Goal: Find specific page/section

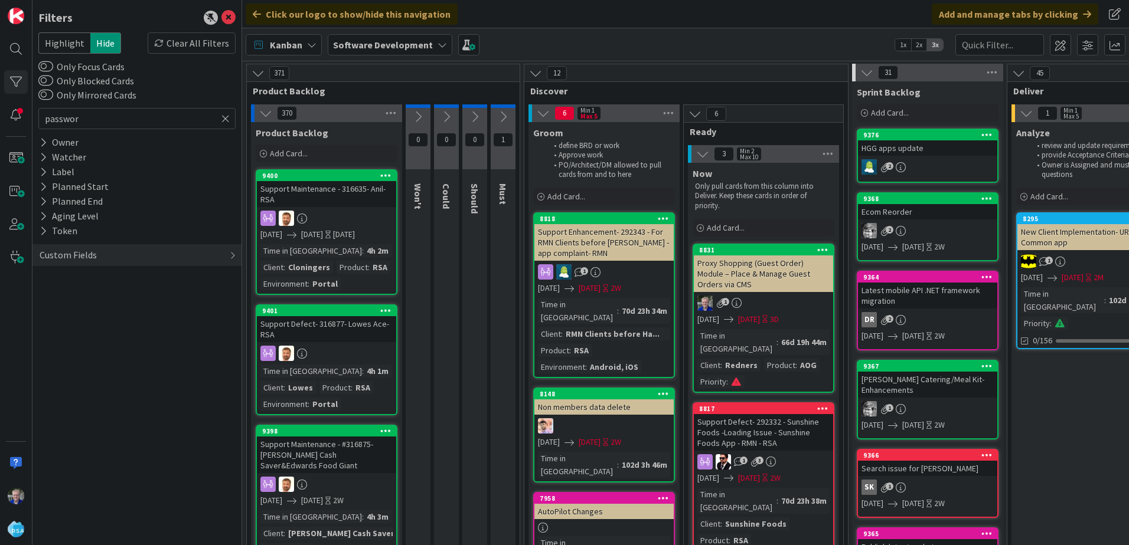
type input "password"
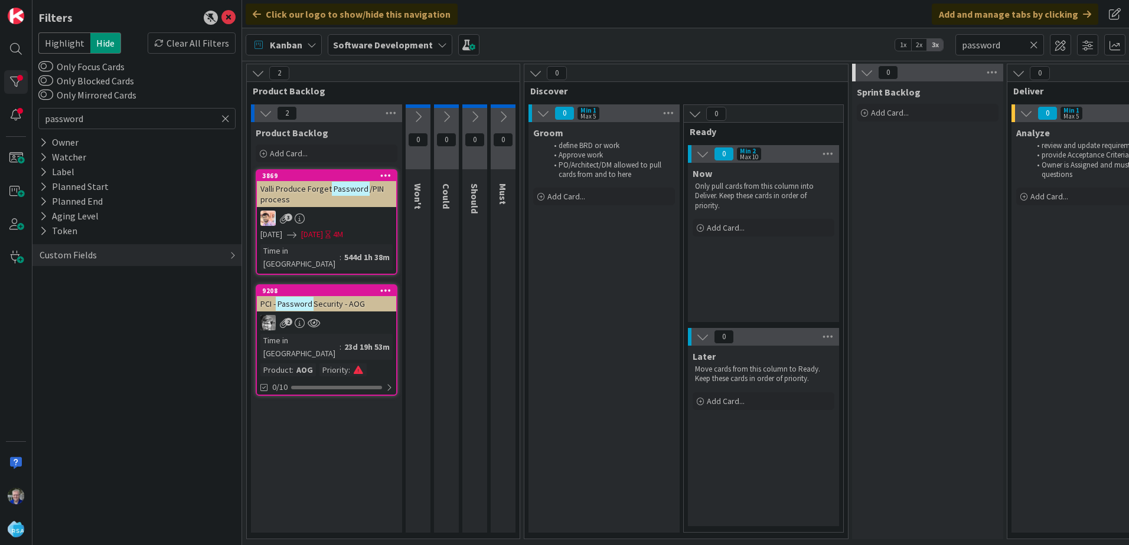
type input "password"
click at [328, 286] on div "9208" at bounding box center [326, 291] width 139 height 11
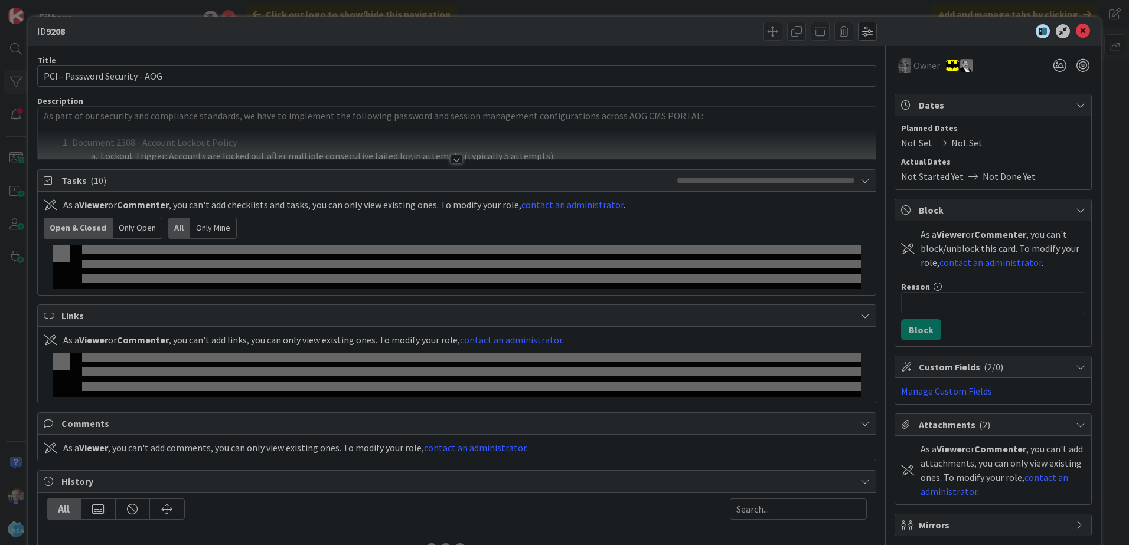
type input "password"
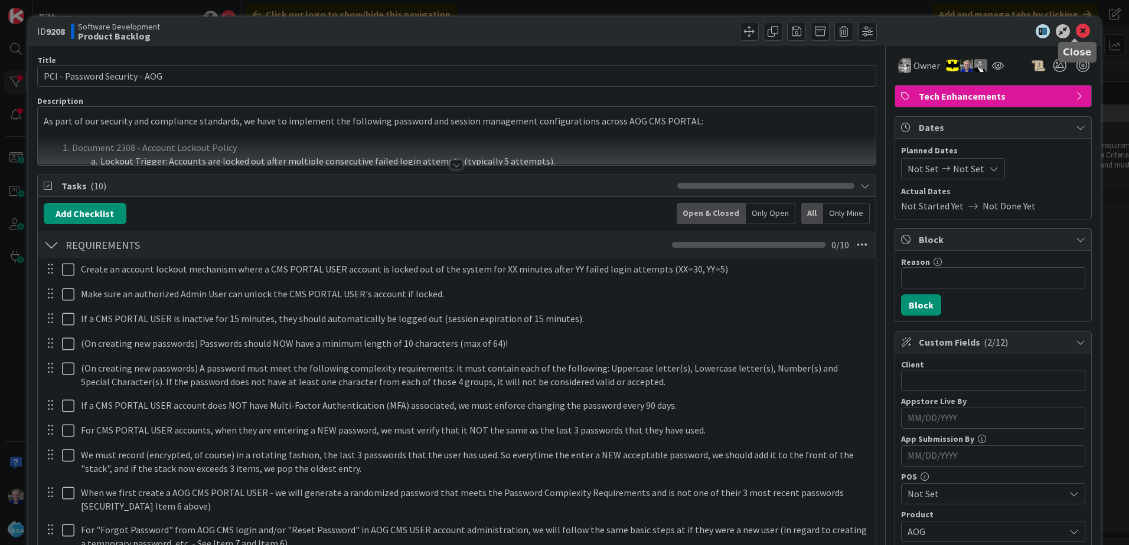
click at [1075, 28] on icon at bounding box center [1082, 31] width 14 height 14
